Goal: Task Accomplishment & Management: Manage account settings

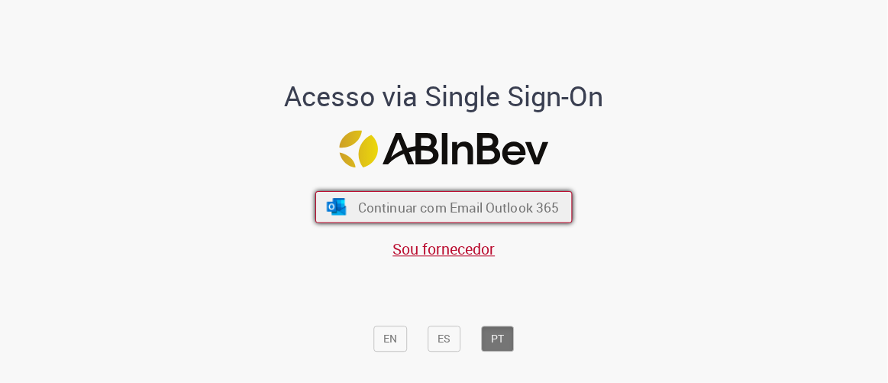
click at [393, 209] on span "Continuar com Email Outlook 365" at bounding box center [459, 207] width 202 height 18
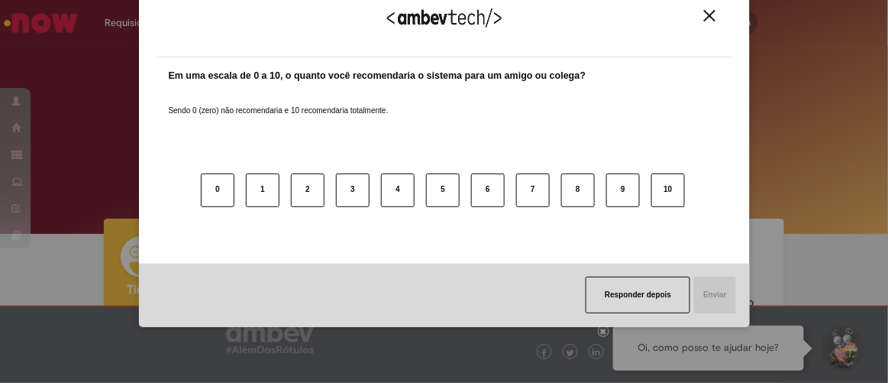
click at [708, 14] on img "Close" at bounding box center [709, 15] width 11 height 11
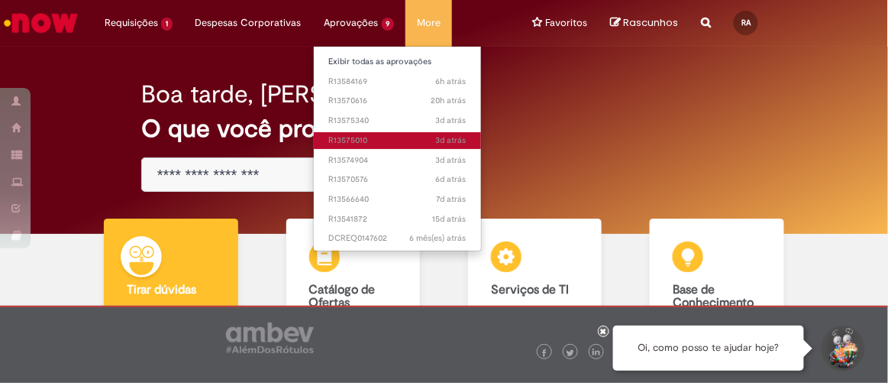
click at [367, 135] on span "3d atrás 3 dias atrás R13575010" at bounding box center [397, 140] width 137 height 12
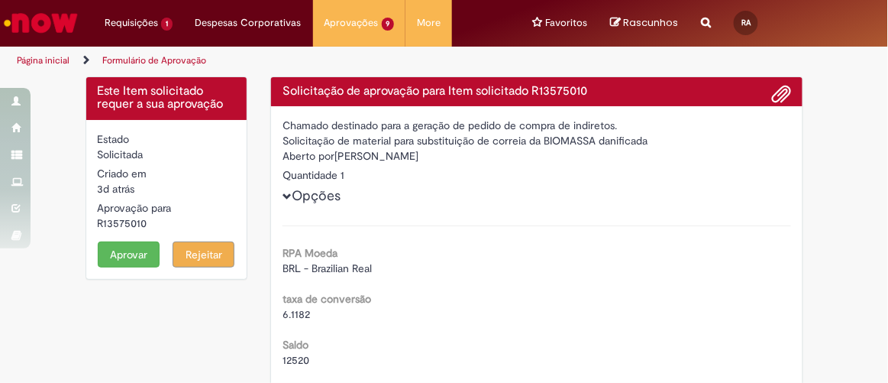
click at [119, 247] on button "Aprovar" at bounding box center [129, 254] width 62 height 26
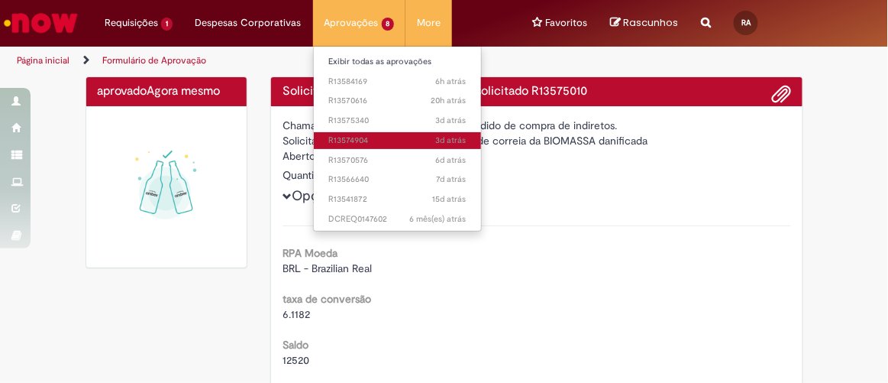
click at [363, 136] on span "3d atrás 3 dias atrás R13574904" at bounding box center [397, 140] width 137 height 12
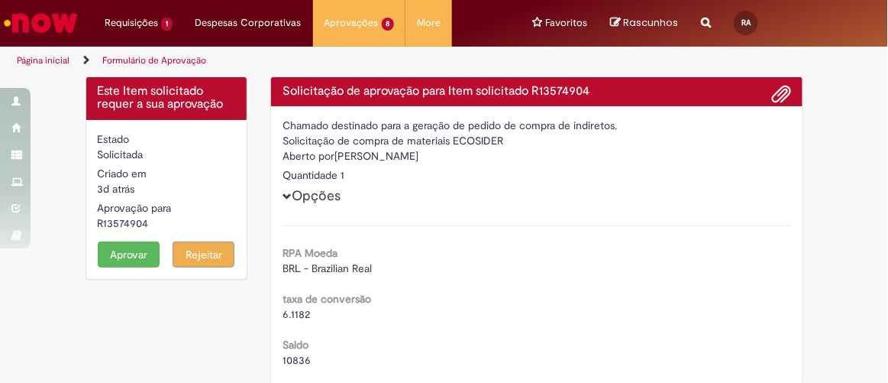
click at [118, 254] on button "Aprovar" at bounding box center [129, 254] width 62 height 26
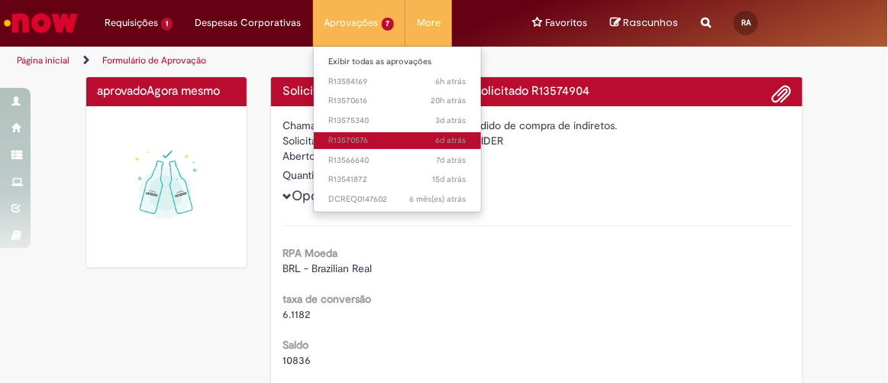
click at [352, 139] on span "6d atrás 6 dias atrás R13570576" at bounding box center [397, 140] width 137 height 12
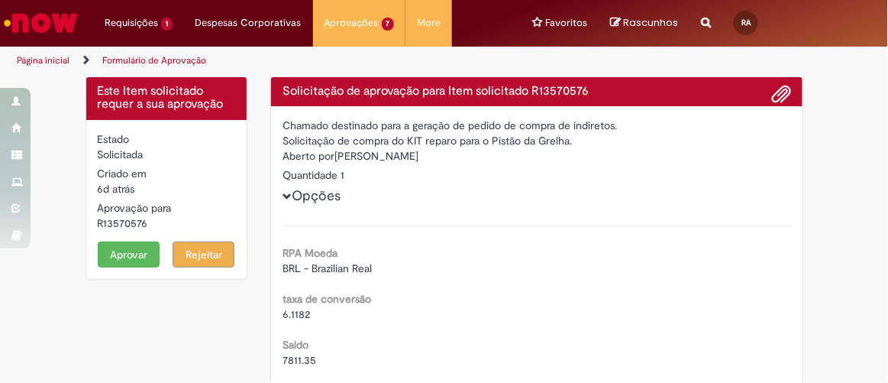
click at [105, 250] on button "Aprovar" at bounding box center [129, 254] width 62 height 26
